Goal: Task Accomplishment & Management: Use online tool/utility

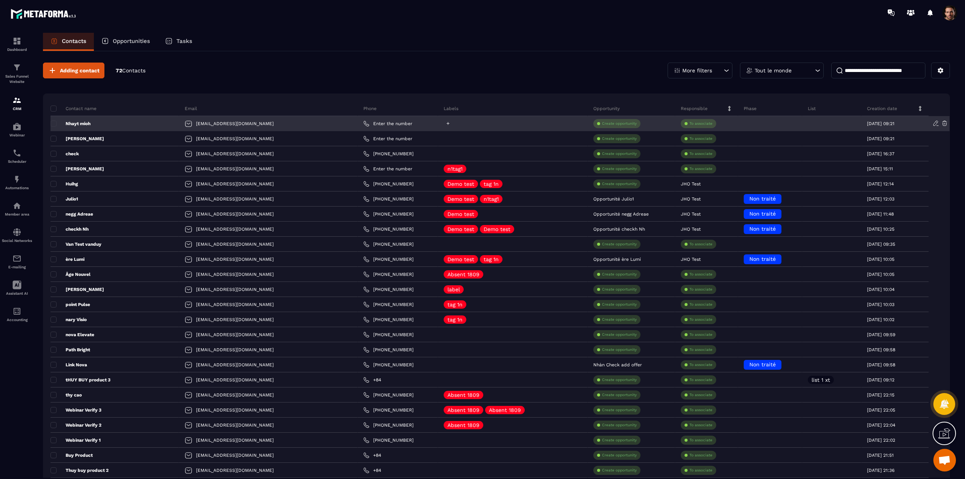
click at [446, 125] on icon at bounding box center [448, 123] width 5 height 5
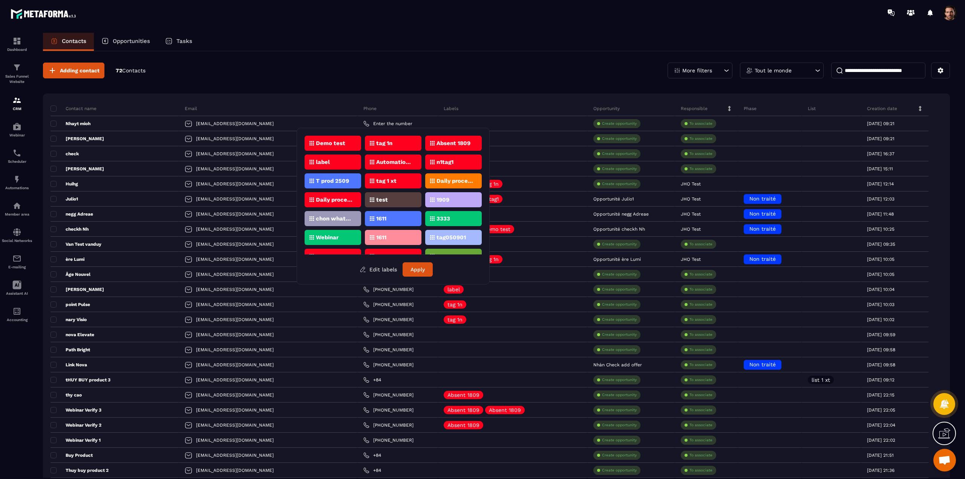
click at [333, 146] on div "Demo test" at bounding box center [333, 143] width 57 height 15
click at [422, 273] on button "Apply" at bounding box center [418, 269] width 30 height 14
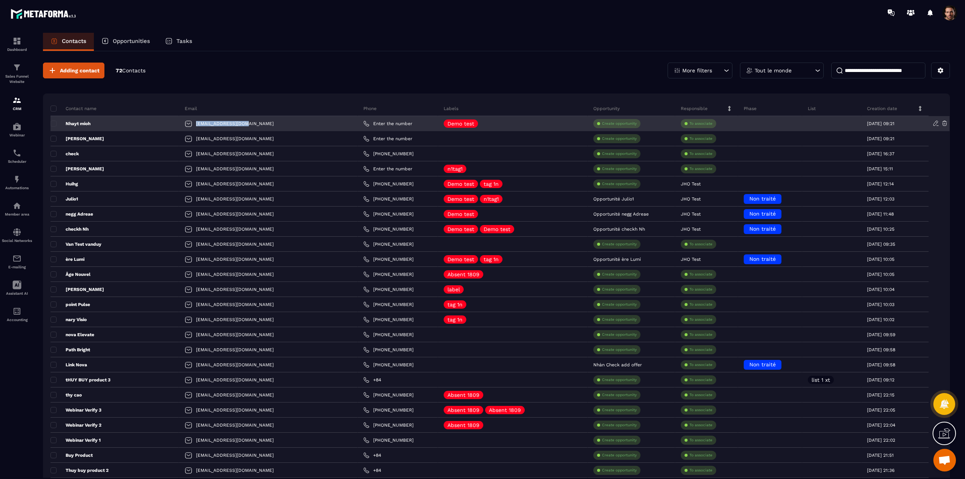
drag, startPoint x: 219, startPoint y: 123, endPoint x: 168, endPoint y: 127, distance: 51.0
click at [179, 127] on div "[EMAIL_ADDRESS][DOMAIN_NAME]" at bounding box center [268, 123] width 179 height 15
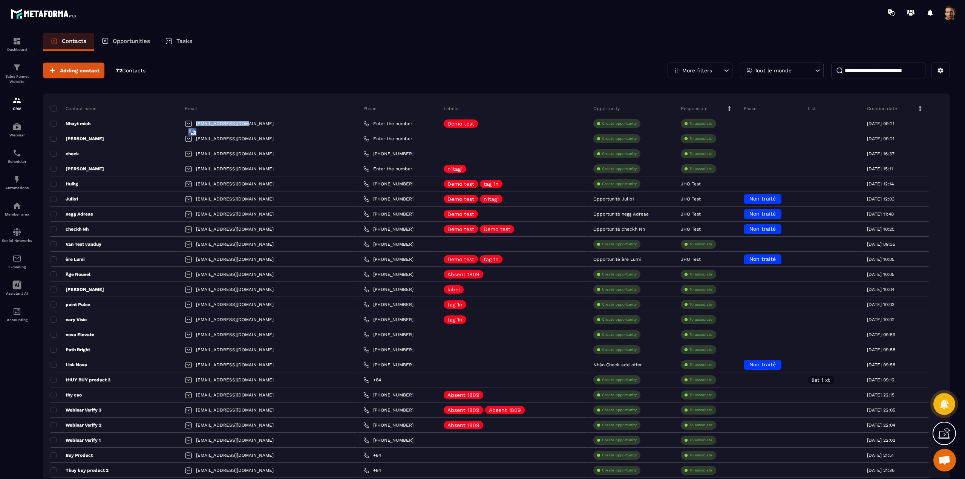
copy p "[EMAIL_ADDRESS][DOMAIN_NAME]"
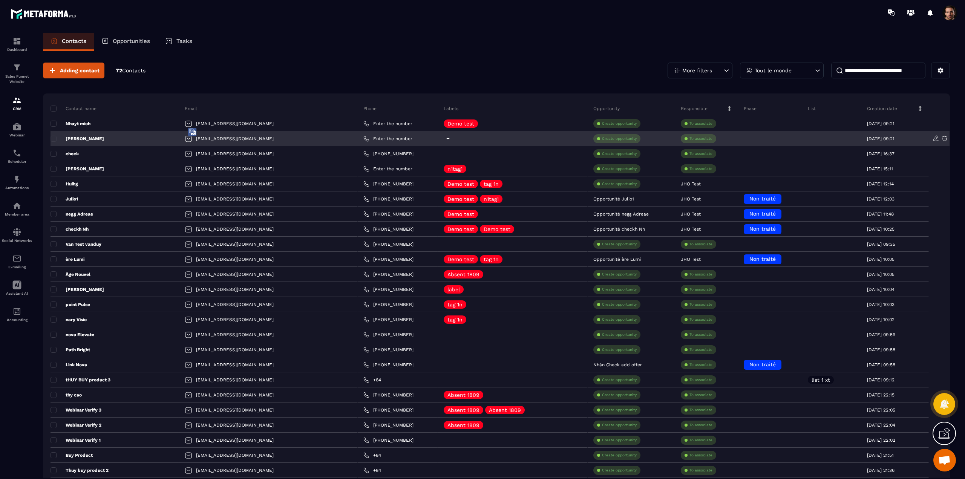
click at [446, 139] on icon at bounding box center [448, 138] width 5 height 5
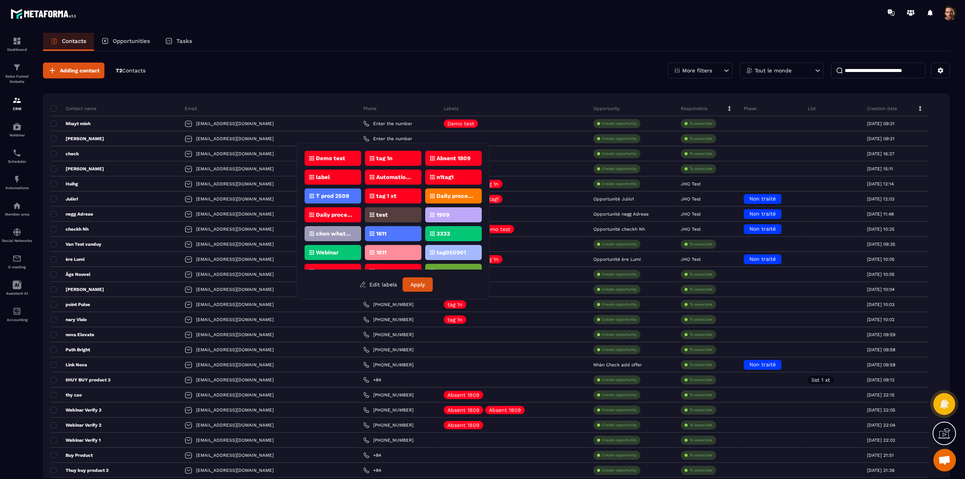
click at [459, 161] on p "Absent 1809" at bounding box center [454, 158] width 34 height 5
click at [428, 286] on button "Apply" at bounding box center [418, 284] width 30 height 14
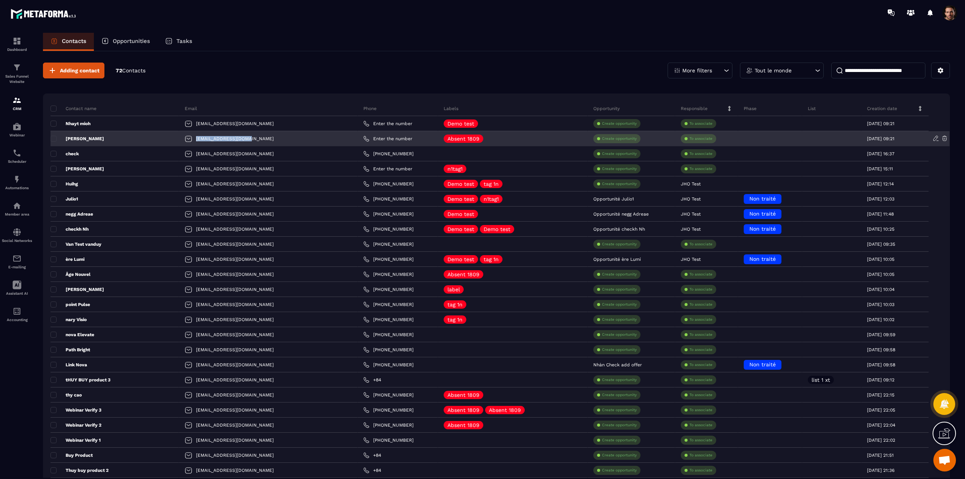
drag, startPoint x: 216, startPoint y: 139, endPoint x: 167, endPoint y: 142, distance: 49.1
click at [179, 142] on div "[EMAIL_ADDRESS][DOMAIN_NAME]" at bounding box center [268, 138] width 179 height 15
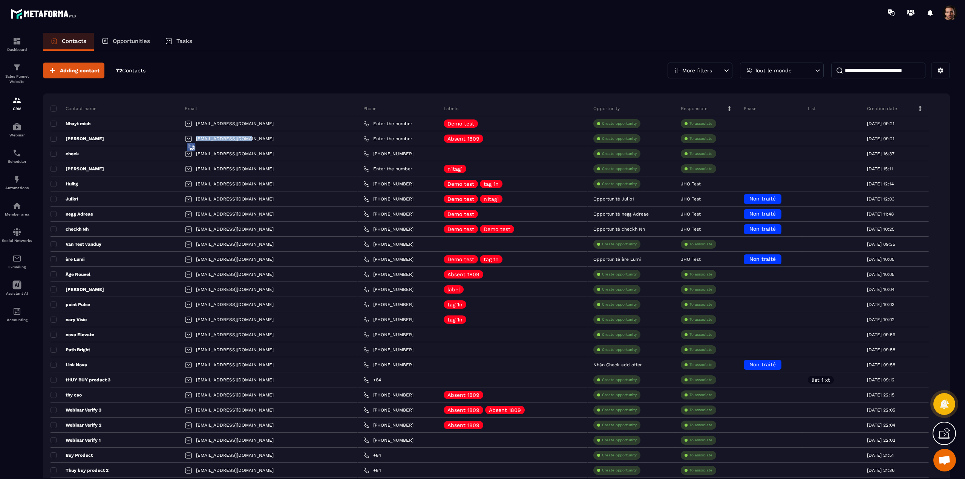
copy p "[EMAIL_ADDRESS][DOMAIN_NAME]"
click at [866, 69] on input at bounding box center [878, 71] width 94 height 16
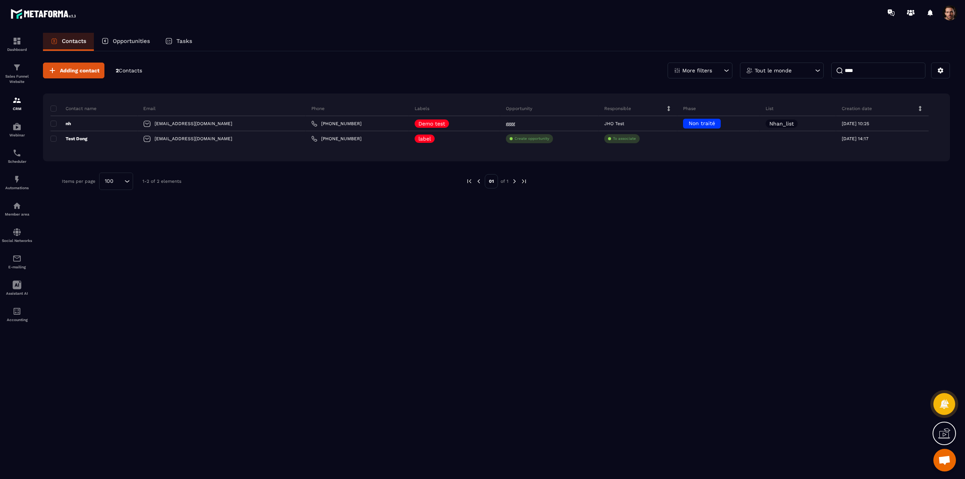
type input "****"
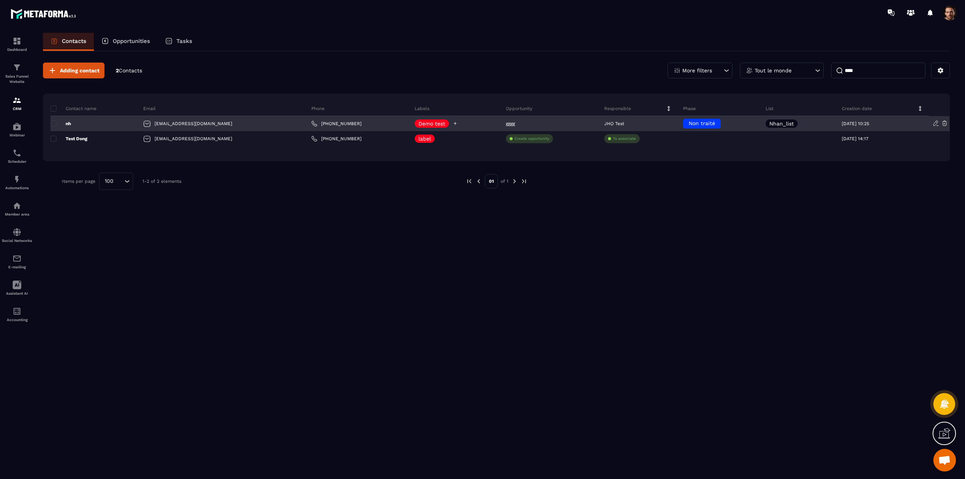
click at [453, 123] on icon at bounding box center [455, 123] width 5 height 5
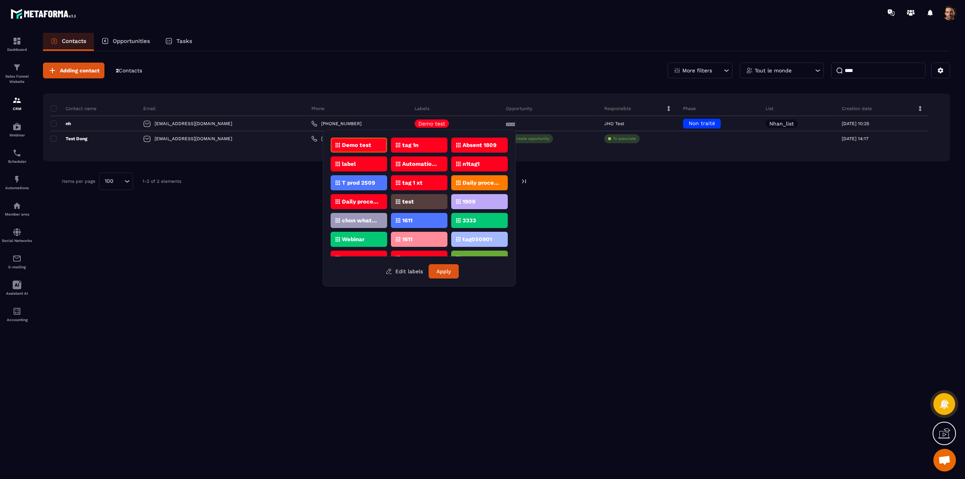
click at [478, 143] on p "Absent 1809" at bounding box center [480, 145] width 34 height 5
click at [453, 273] on button "Apply" at bounding box center [444, 271] width 30 height 14
